Goal: Task Accomplishment & Management: Manage account settings

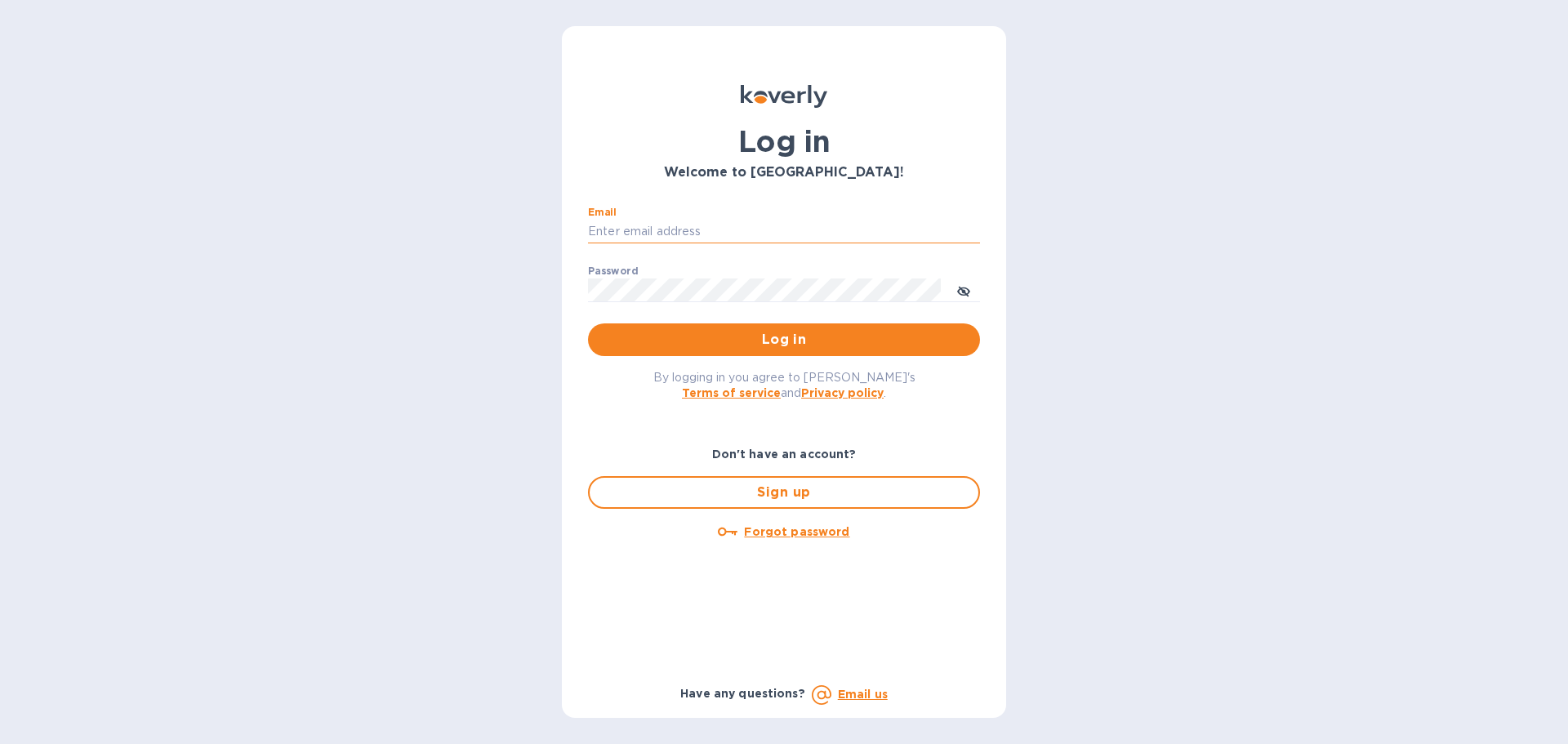
click at [698, 230] on input "Email" at bounding box center [784, 232] width 392 height 25
type input "[EMAIL_ADDRESS][DOMAIN_NAME]"
click at [751, 336] on span "Log in" at bounding box center [783, 339] width 366 height 20
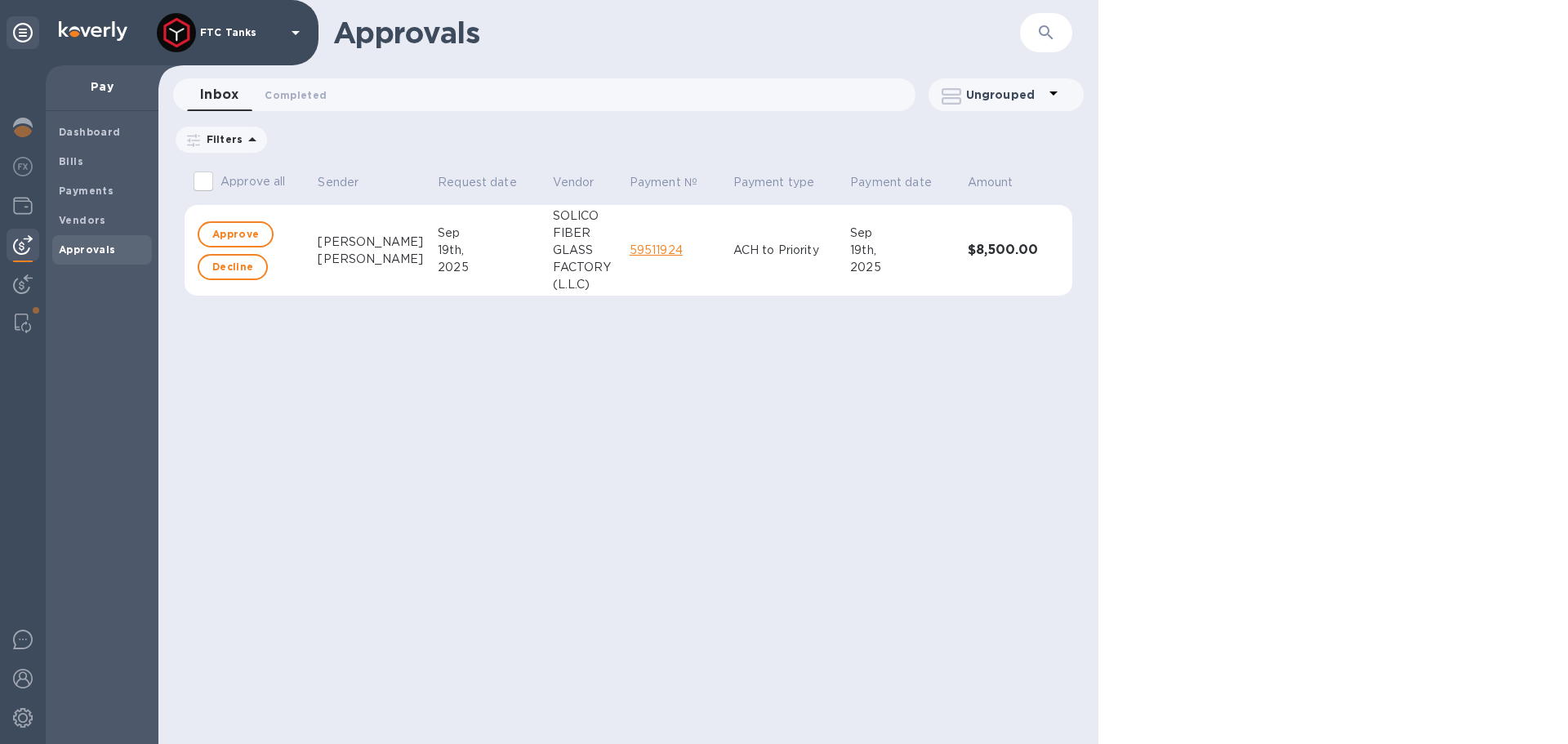
click at [637, 252] on link "59511924" at bounding box center [656, 250] width 53 height 13
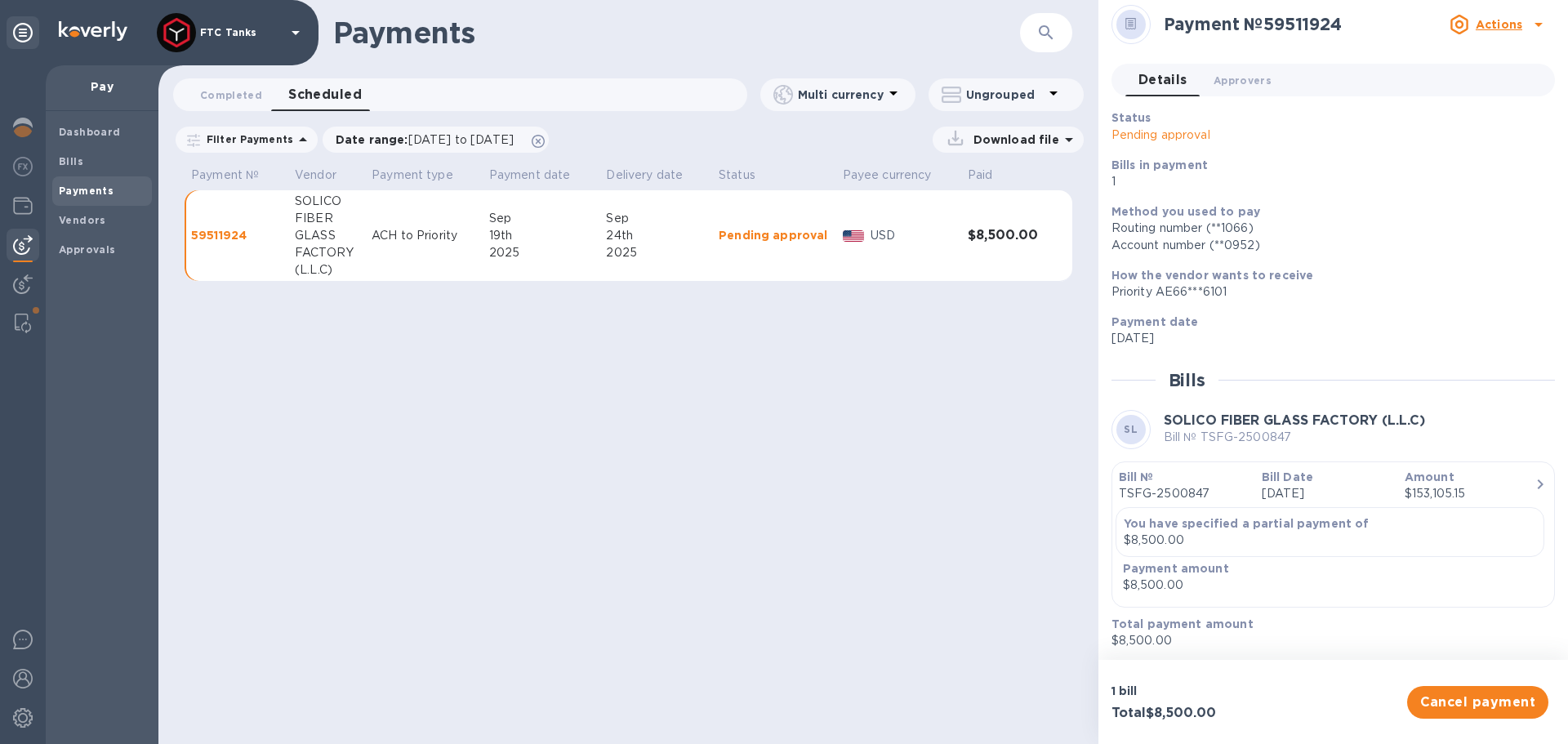
scroll to position [10, 0]
click at [1237, 93] on button "Approvers 0" at bounding box center [1242, 77] width 84 height 32
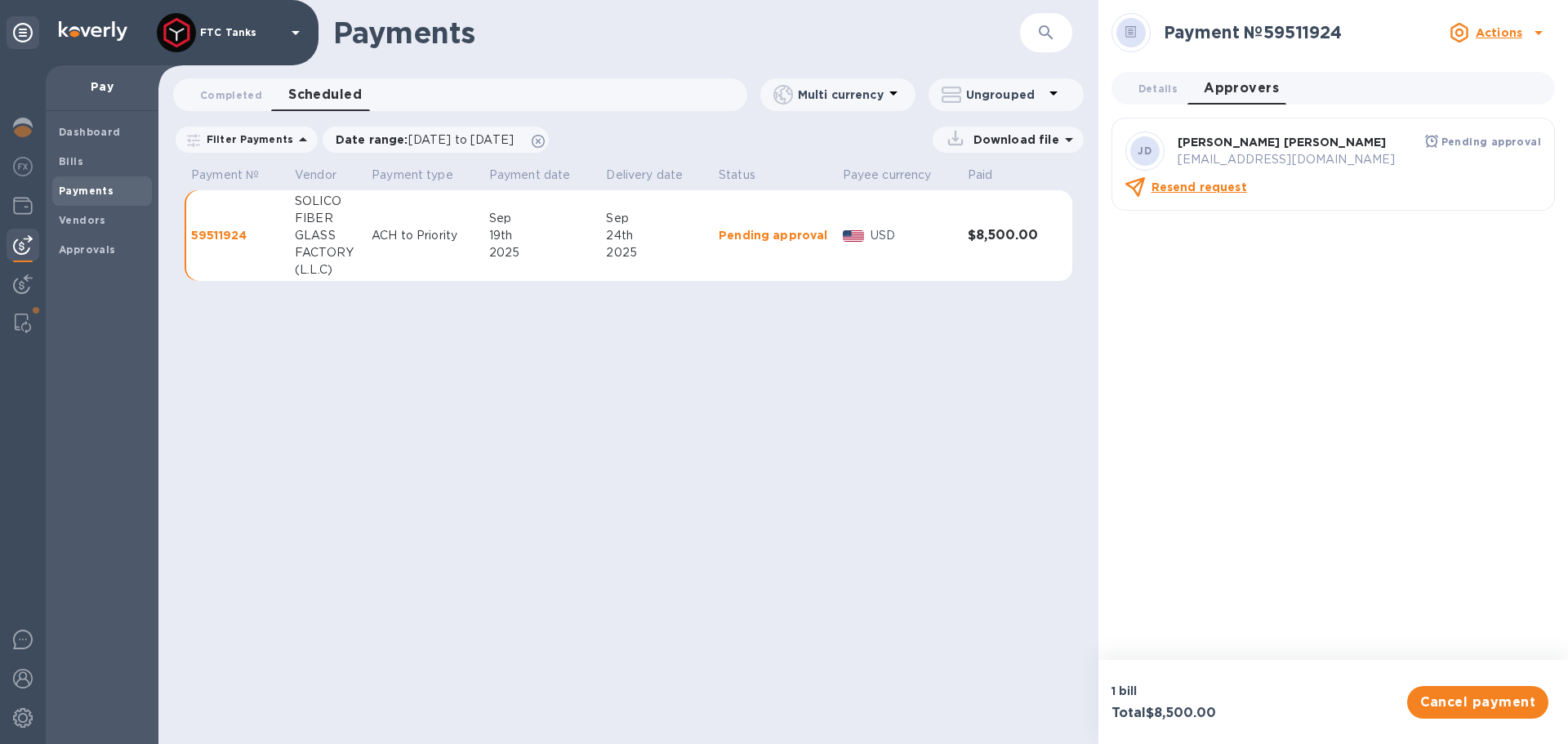
scroll to position [0, 0]
click at [1164, 80] on span "Details 0" at bounding box center [1157, 88] width 39 height 17
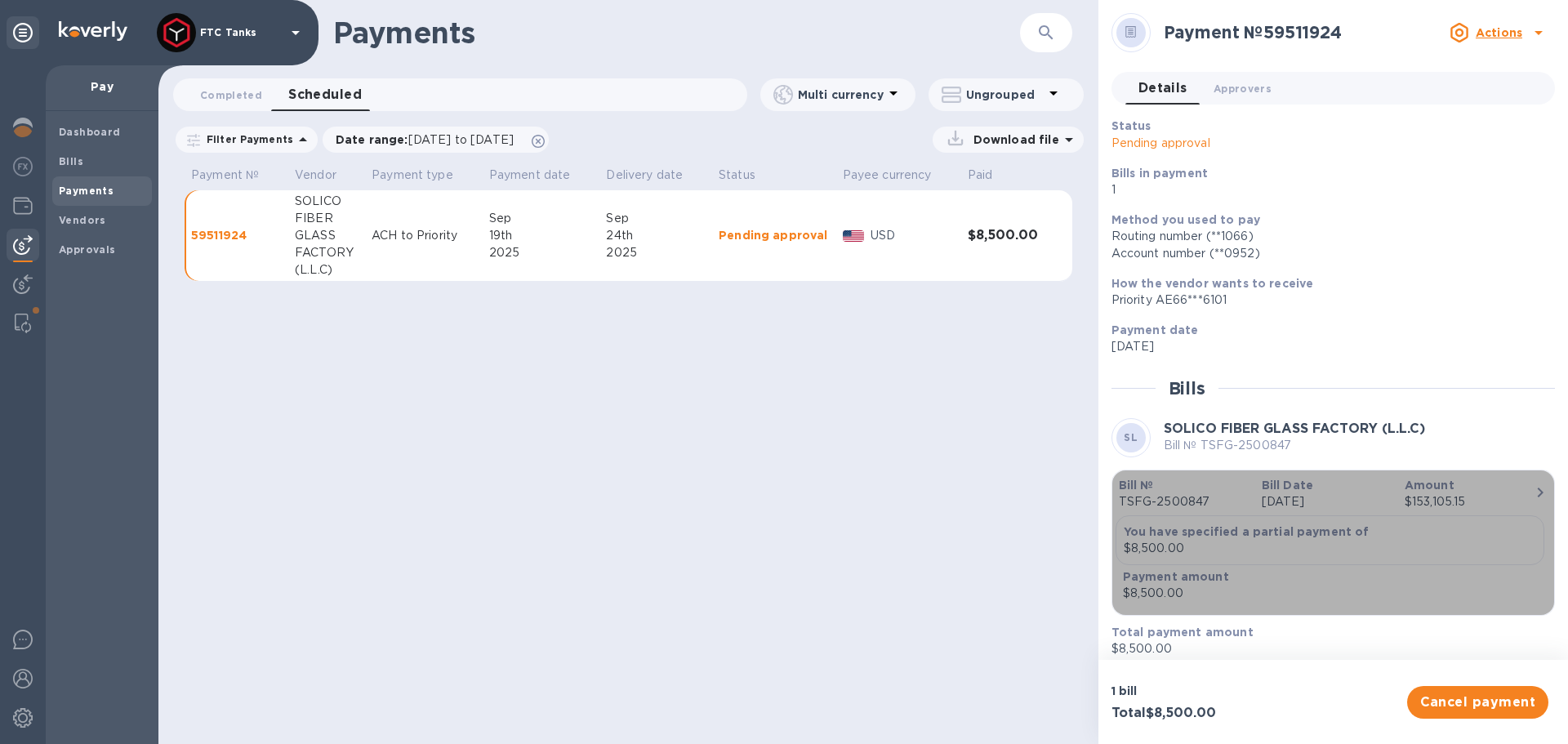
click at [1475, 495] on div "$153,105.15" at bounding box center [1469, 502] width 130 height 17
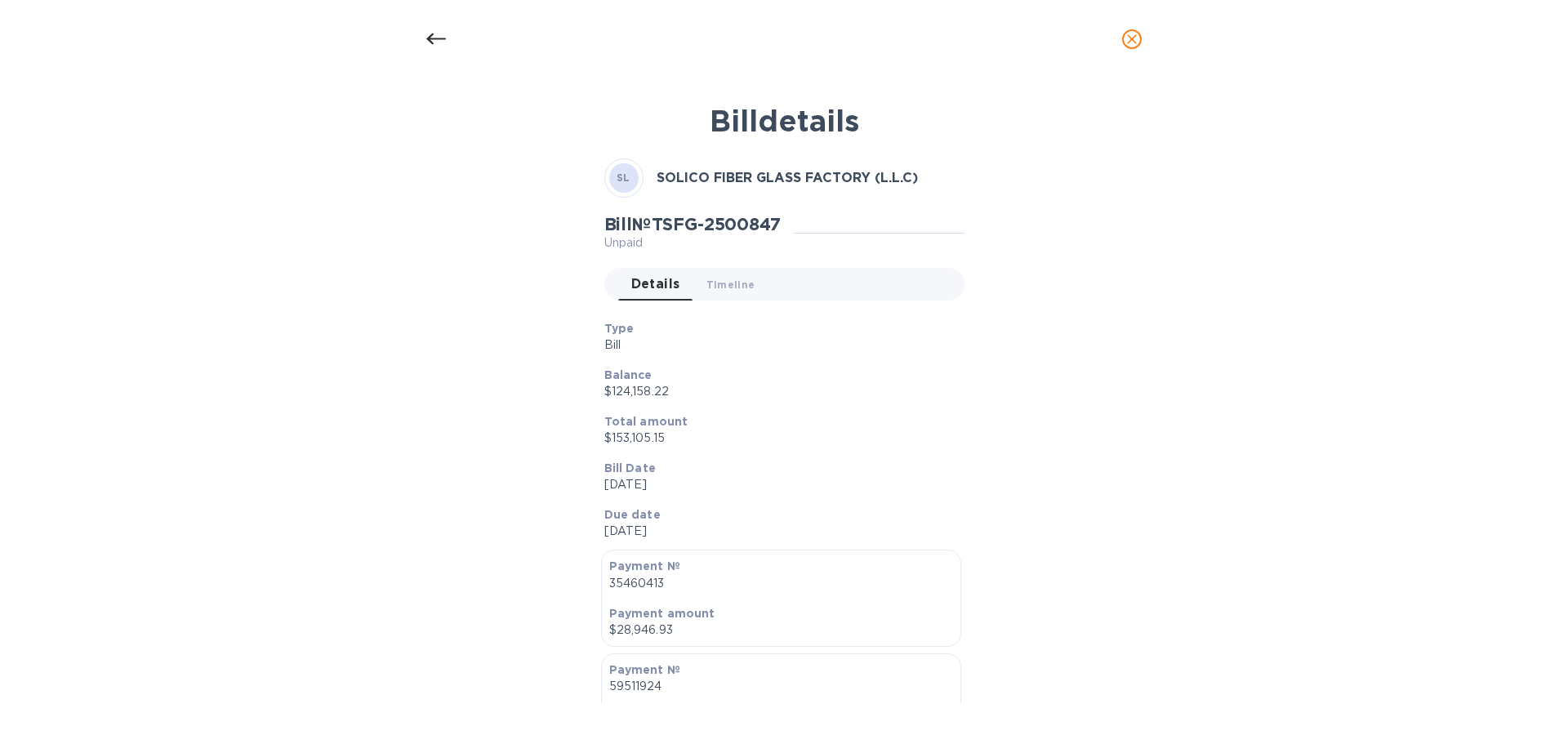
click at [437, 37] on icon at bounding box center [435, 39] width 20 height 20
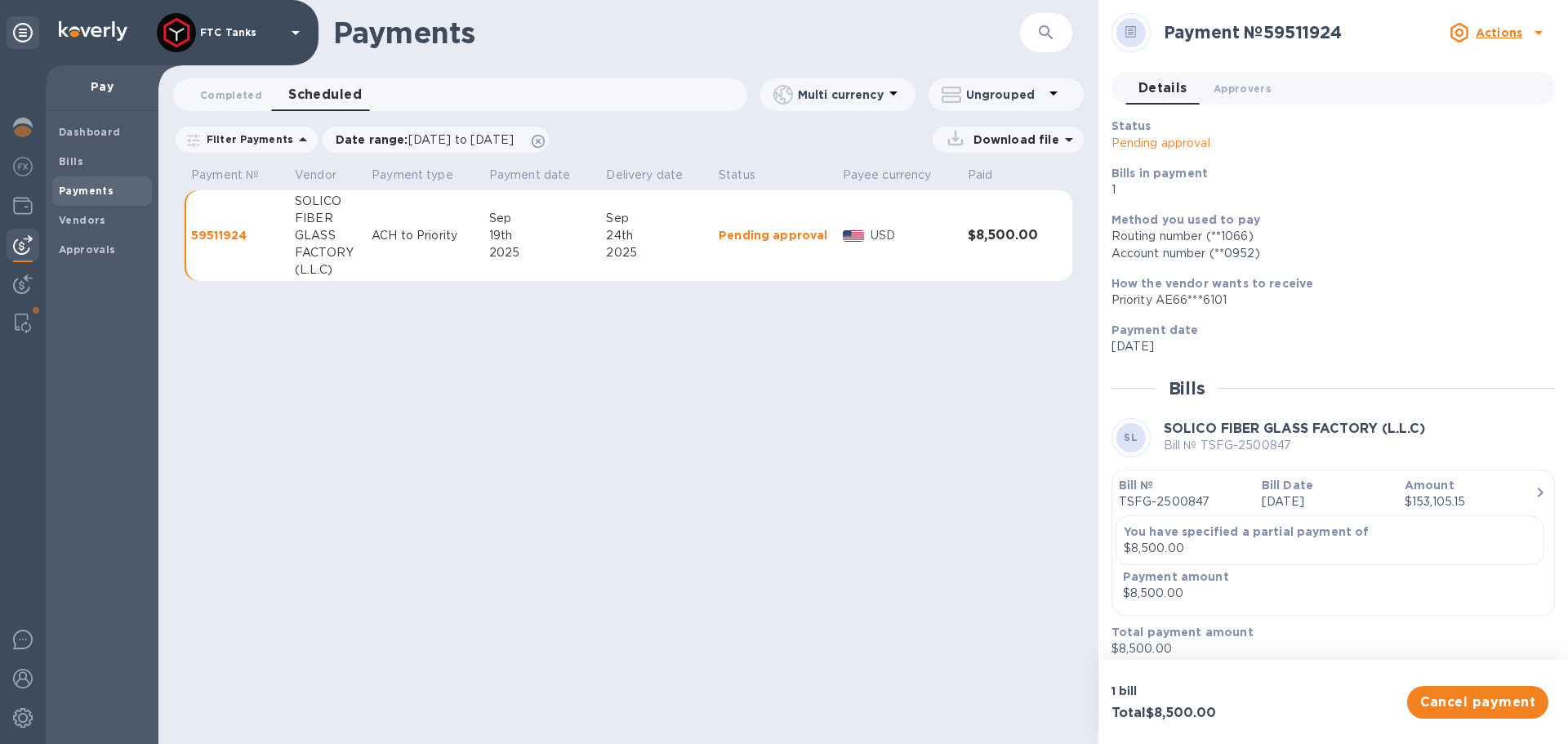
click at [458, 218] on td "ACH to Priority" at bounding box center [424, 236] width 118 height 91
click at [251, 96] on span "Completed 0" at bounding box center [230, 95] width 62 height 17
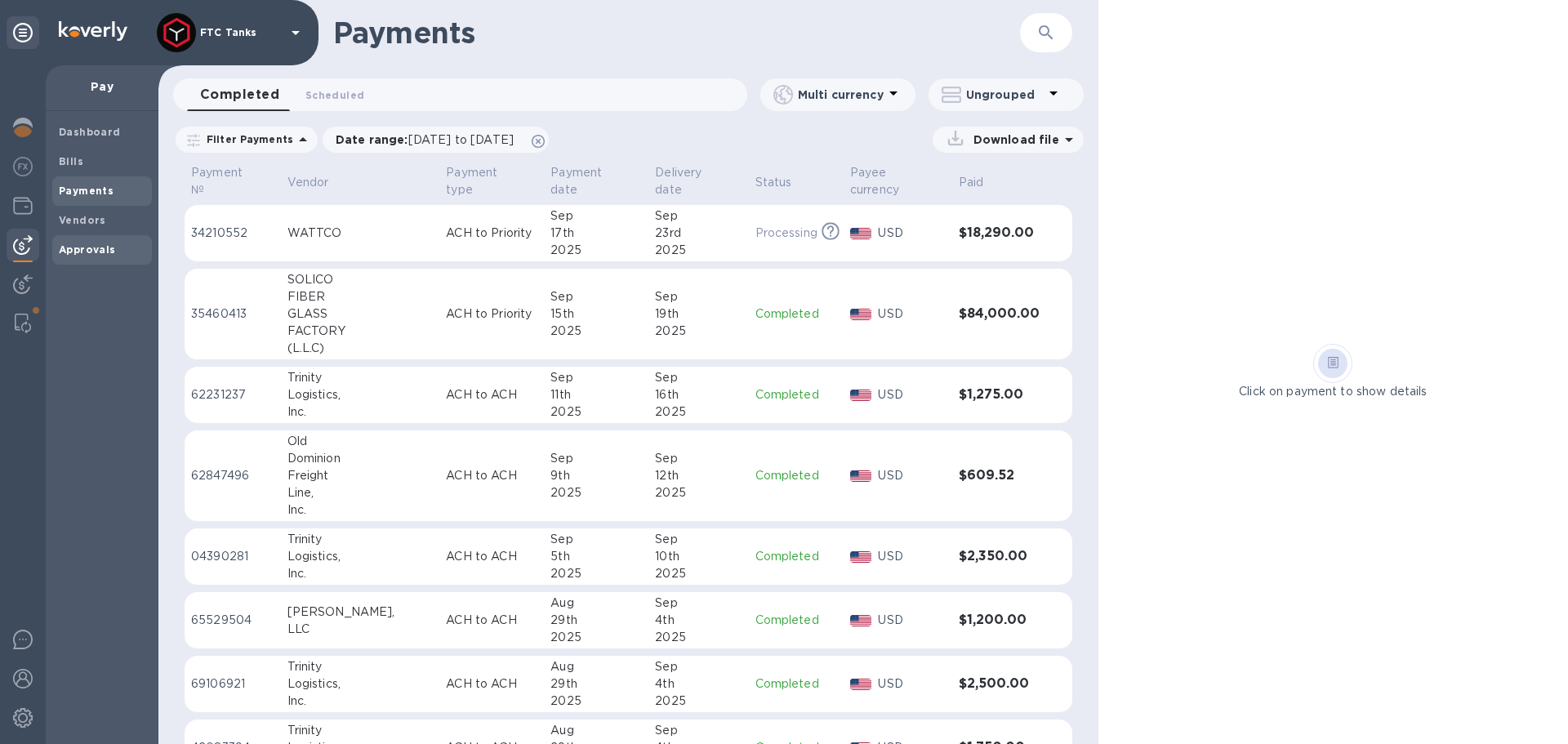
click at [130, 250] on span "Approvals" at bounding box center [102, 249] width 86 height 16
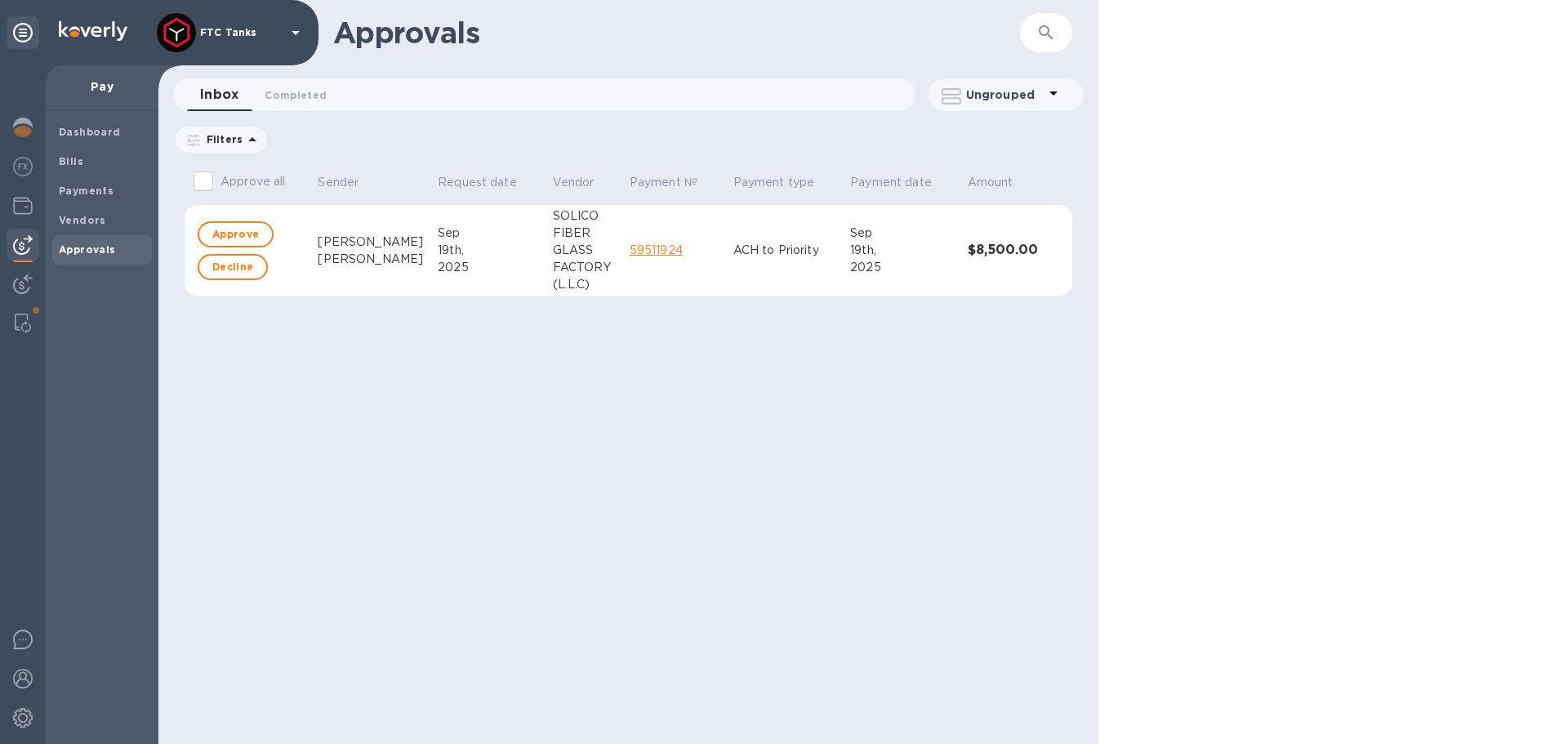
click at [437, 258] on div "2025" at bounding box center [488, 267] width 102 height 17
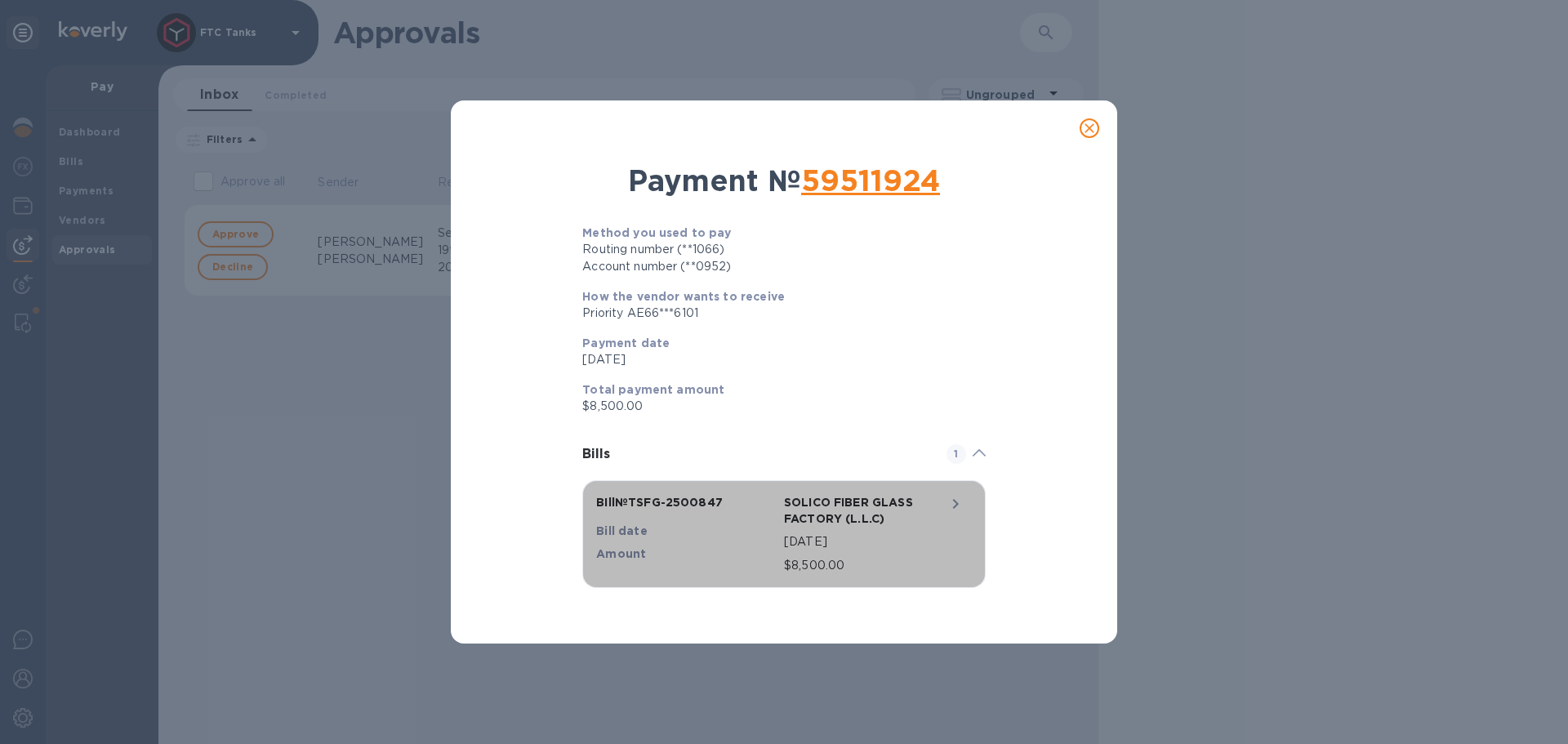
click at [957, 504] on icon "button" at bounding box center [955, 504] width 6 height 10
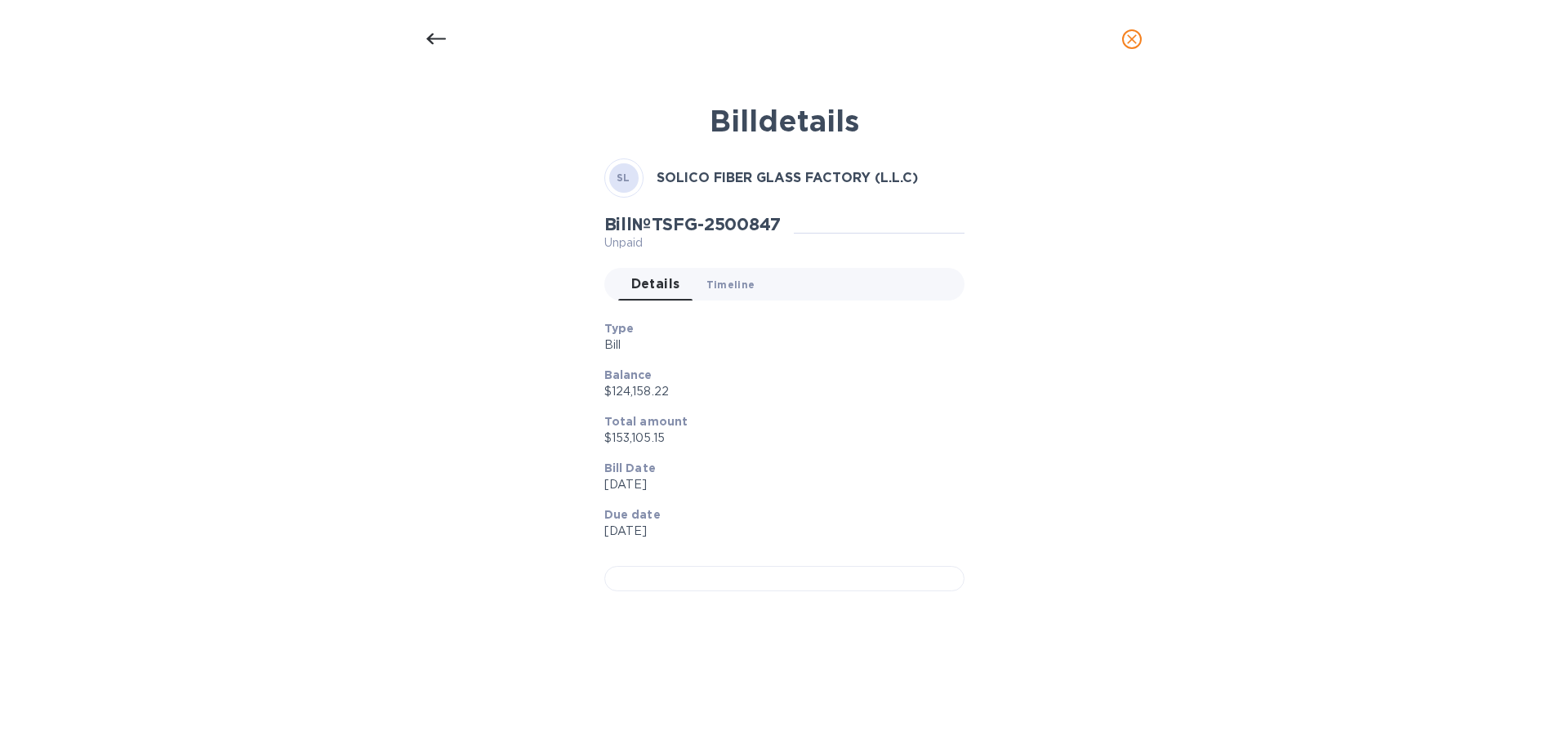
click at [732, 278] on span "Timeline 0" at bounding box center [731, 284] width 49 height 17
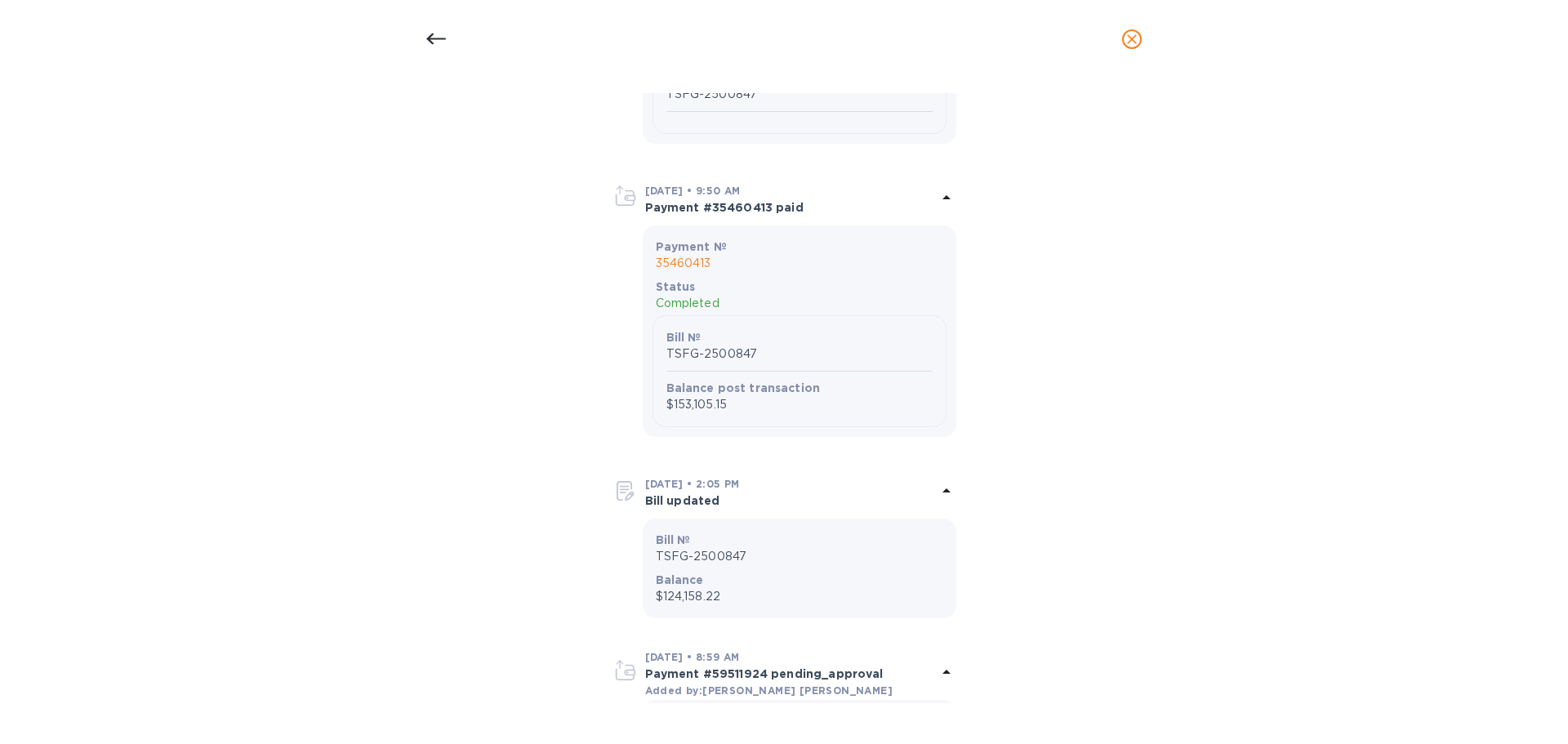
scroll to position [1388, 0]
click at [436, 40] on icon at bounding box center [435, 39] width 20 height 20
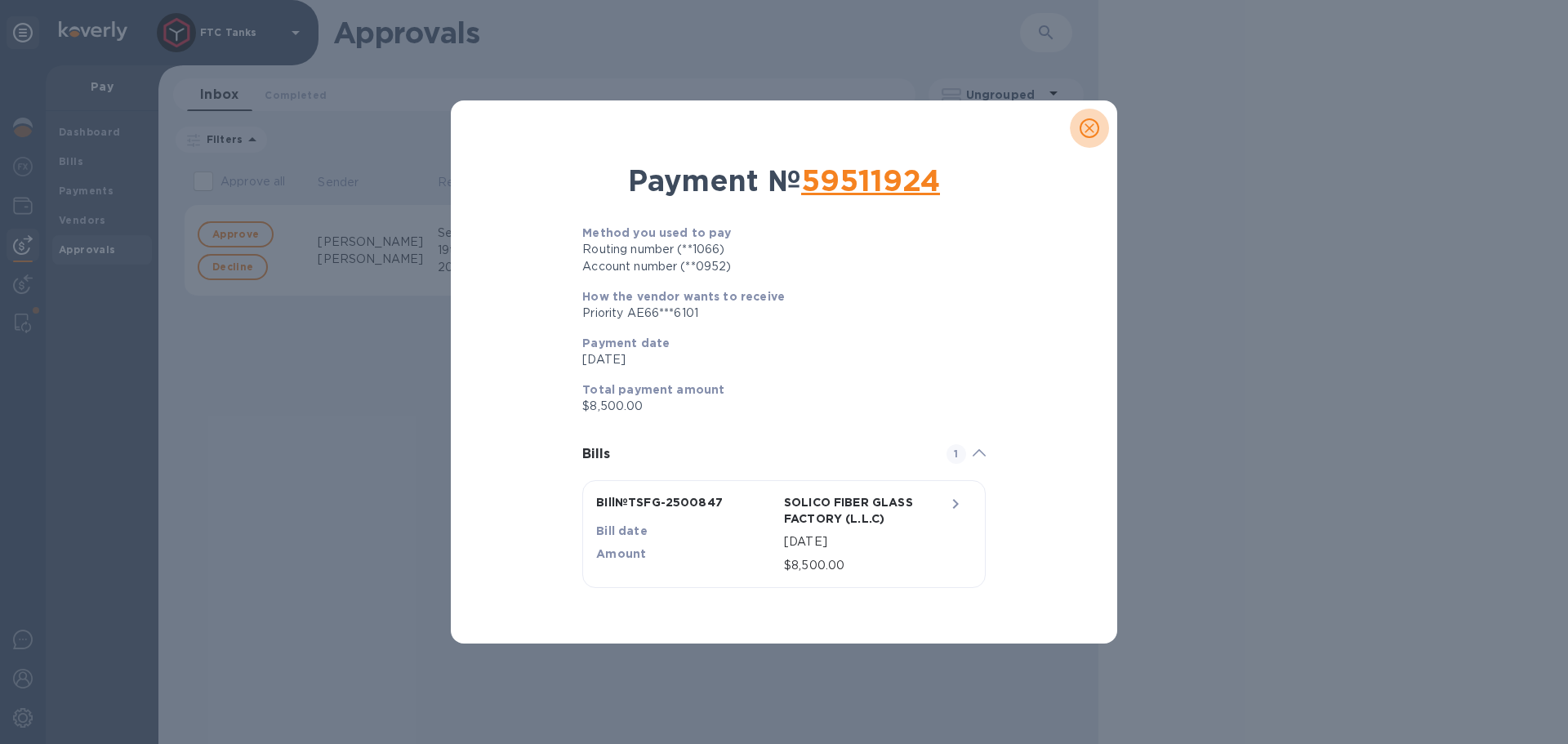
click at [1102, 127] on button "close" at bounding box center [1088, 127] width 39 height 39
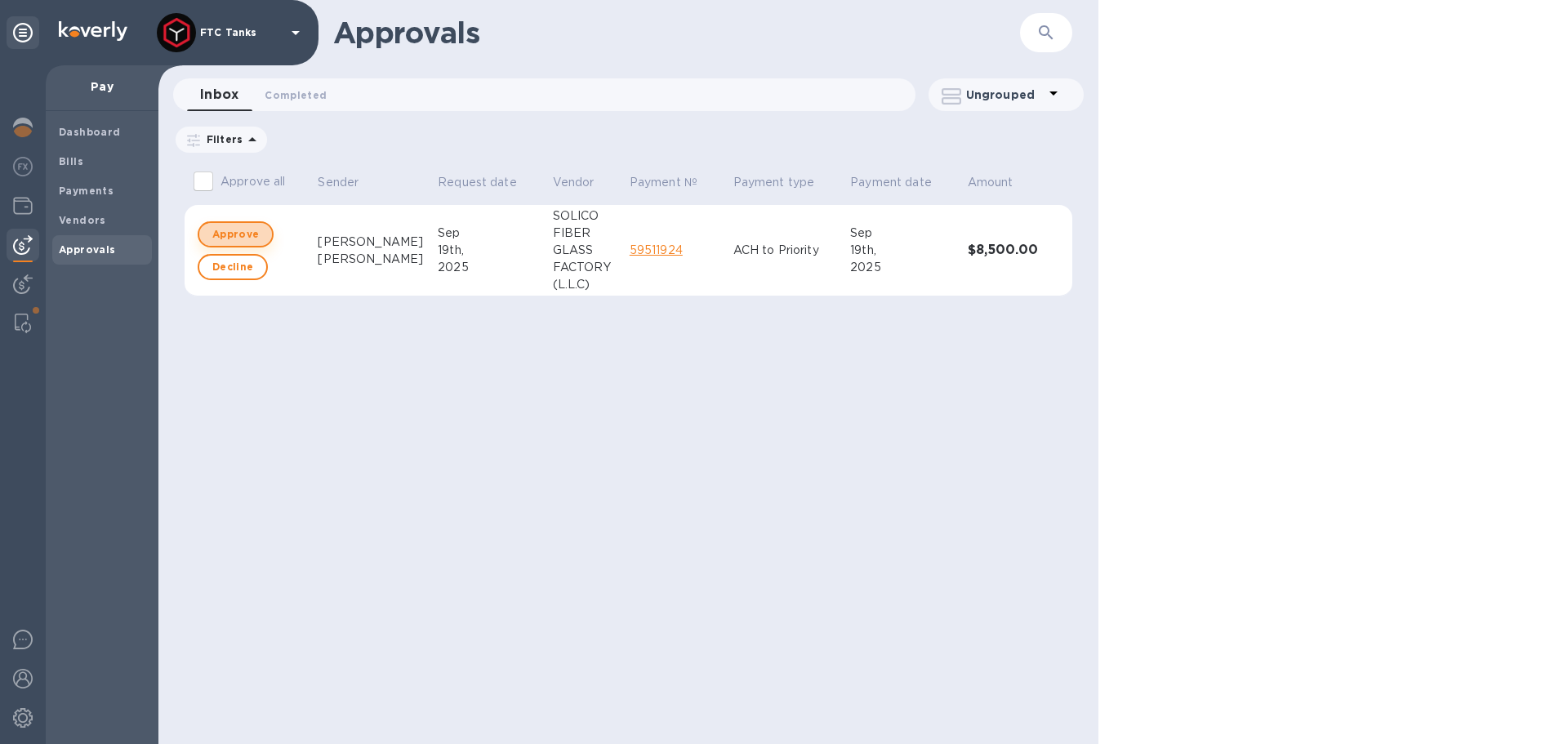
click at [244, 234] on span "Approve" at bounding box center [235, 234] width 47 height 20
checkbox input "true"
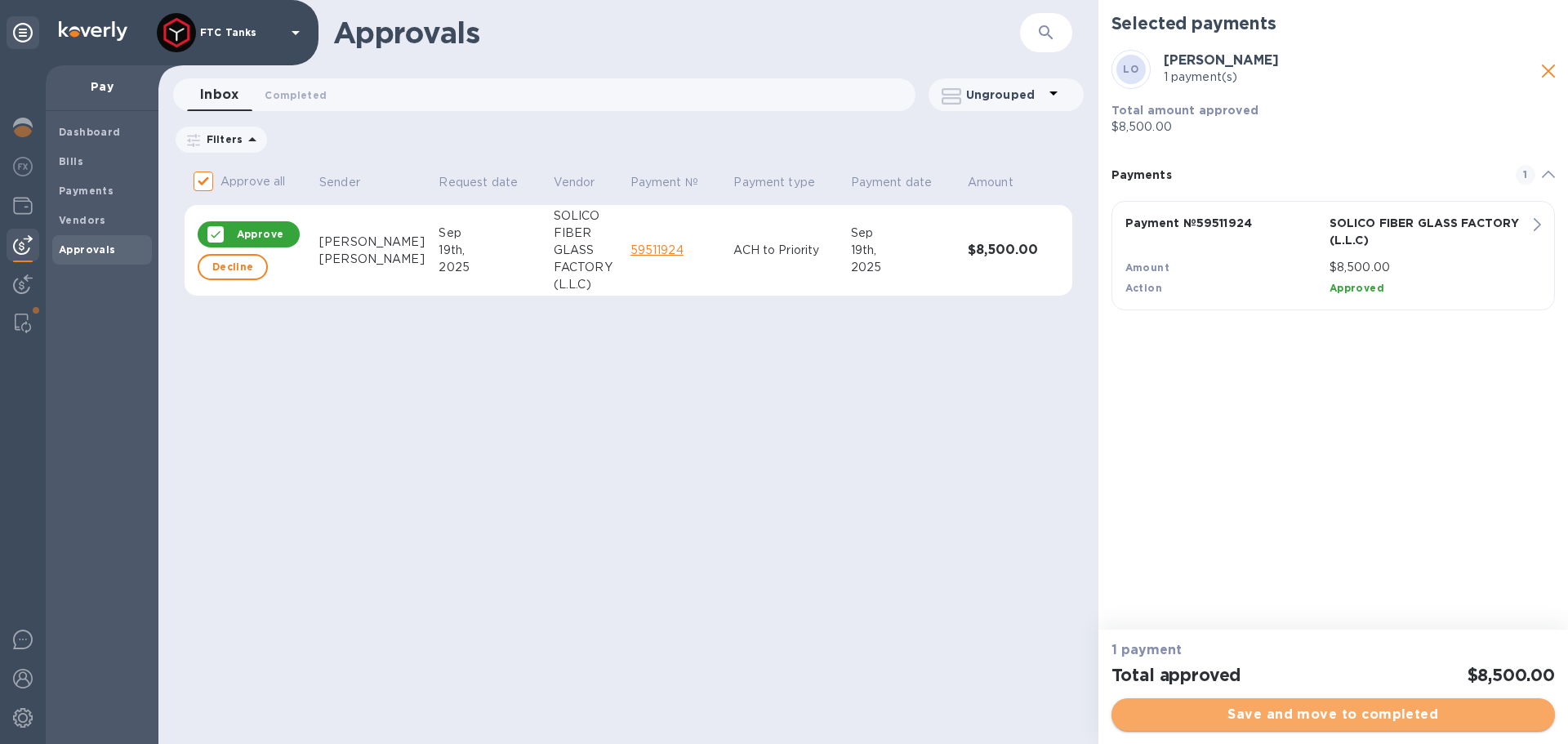
click at [1362, 711] on span "Save and move to completed" at bounding box center [1332, 714] width 417 height 20
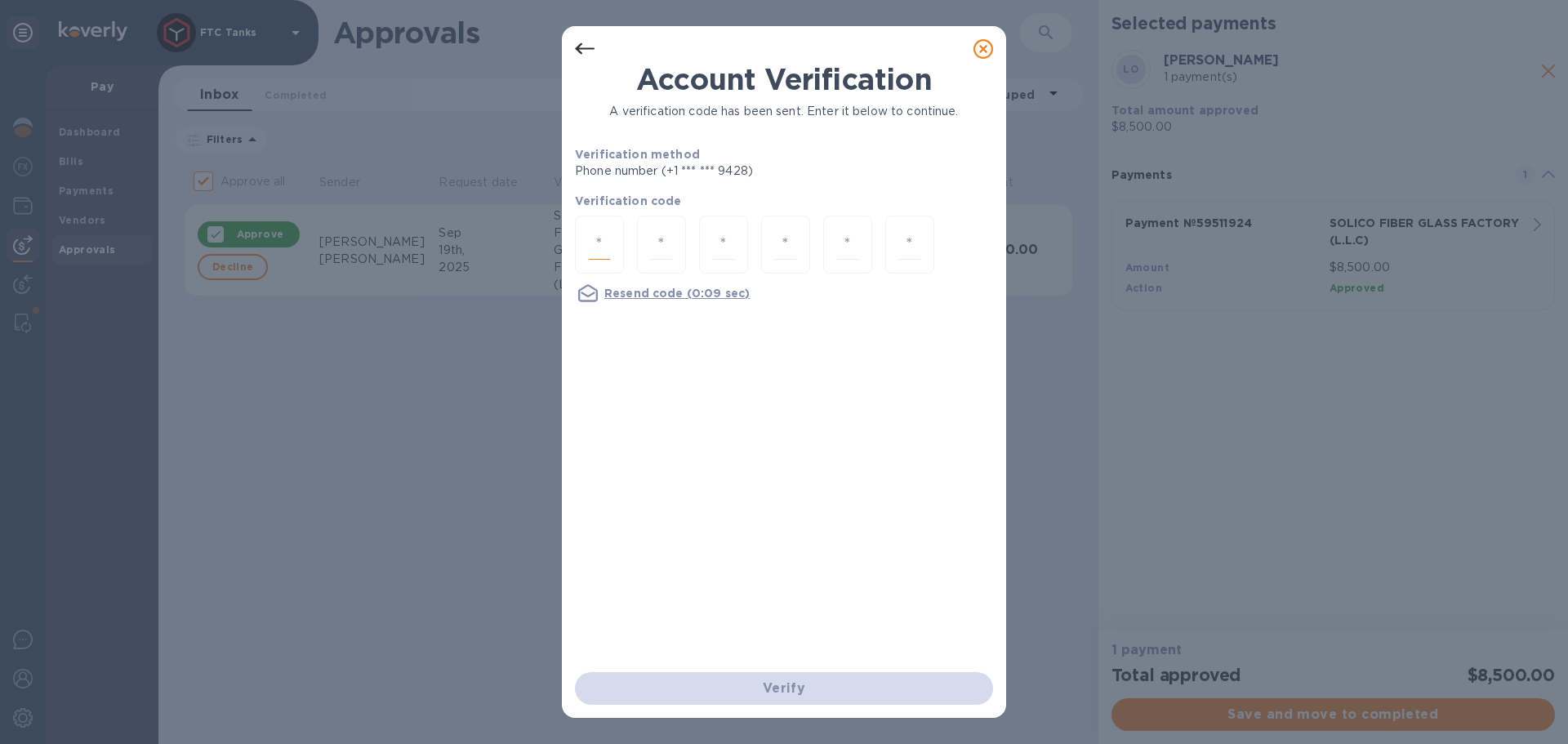
click at [605, 237] on input "number" at bounding box center [599, 244] width 21 height 30
type input "7"
type input "0"
type input "3"
type input "8"
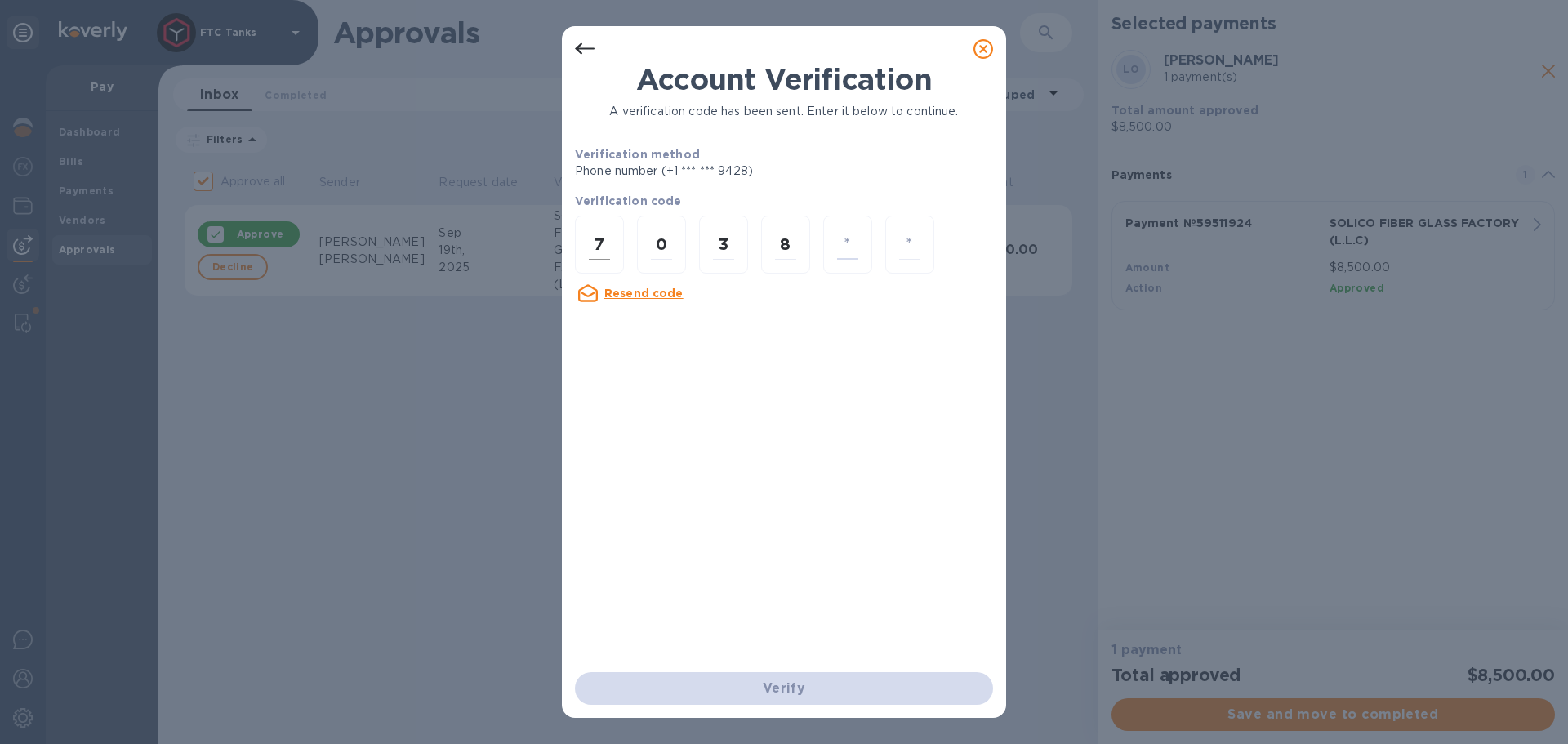
type input "8"
type input "2"
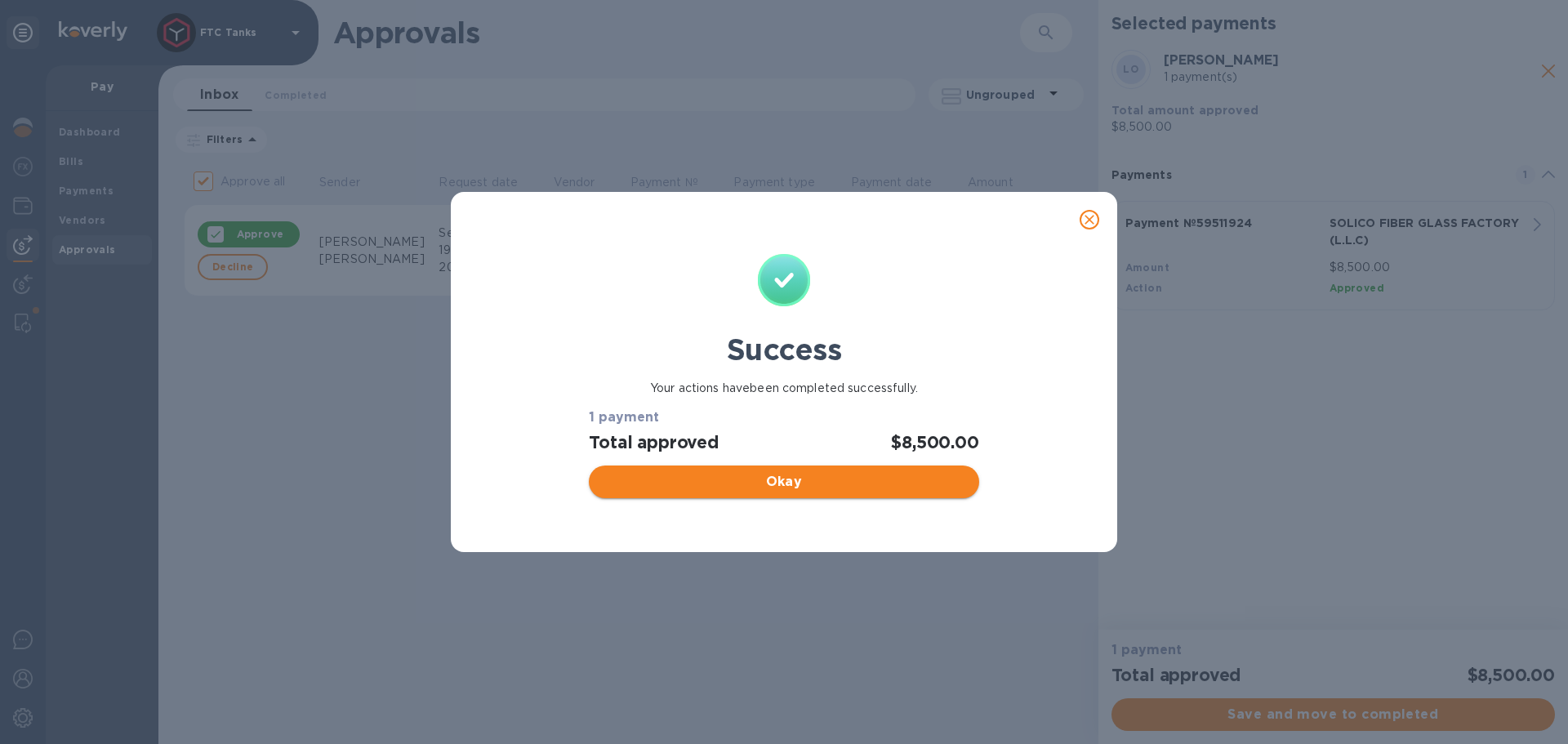
drag, startPoint x: 765, startPoint y: 466, endPoint x: 769, endPoint y: 476, distance: 10.8
click at [768, 473] on div "Okay" at bounding box center [784, 482] width 403 height 46
click at [769, 476] on span "Okay" at bounding box center [783, 482] width 363 height 20
checkbox input "false"
